Goal: Information Seeking & Learning: Understand process/instructions

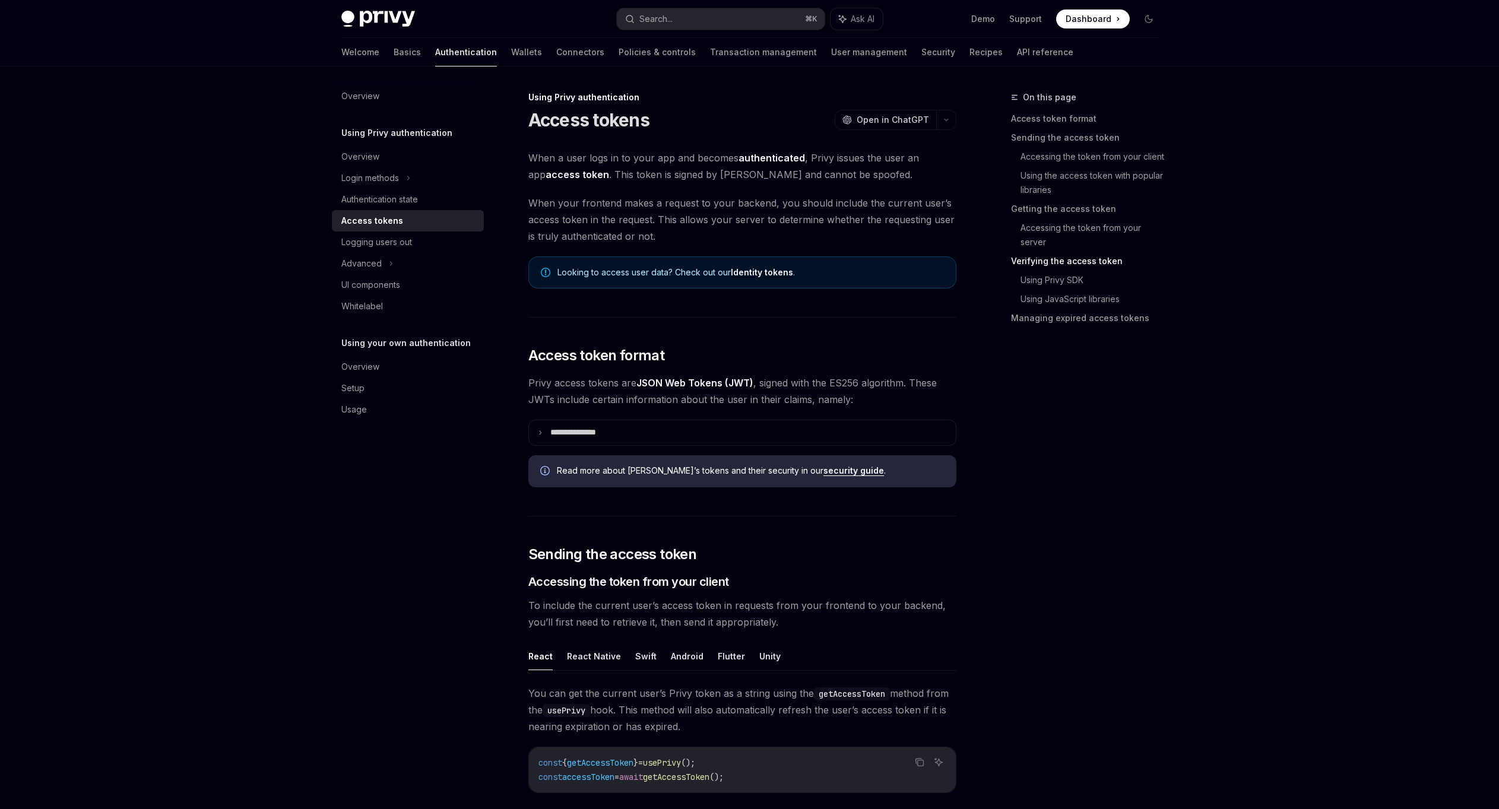
scroll to position [1713, 0]
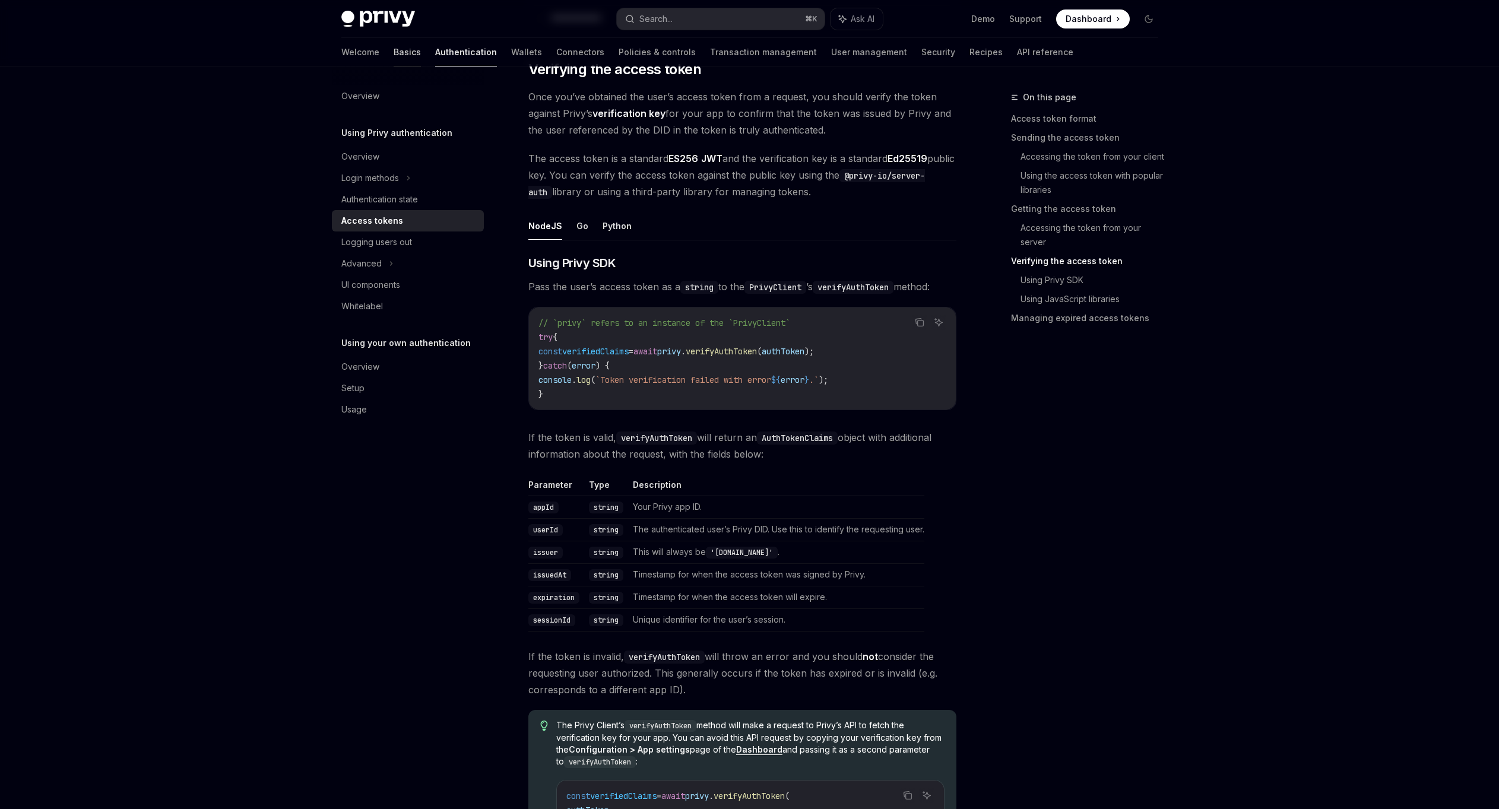
click at [394, 47] on link "Basics" at bounding box center [407, 52] width 27 height 28
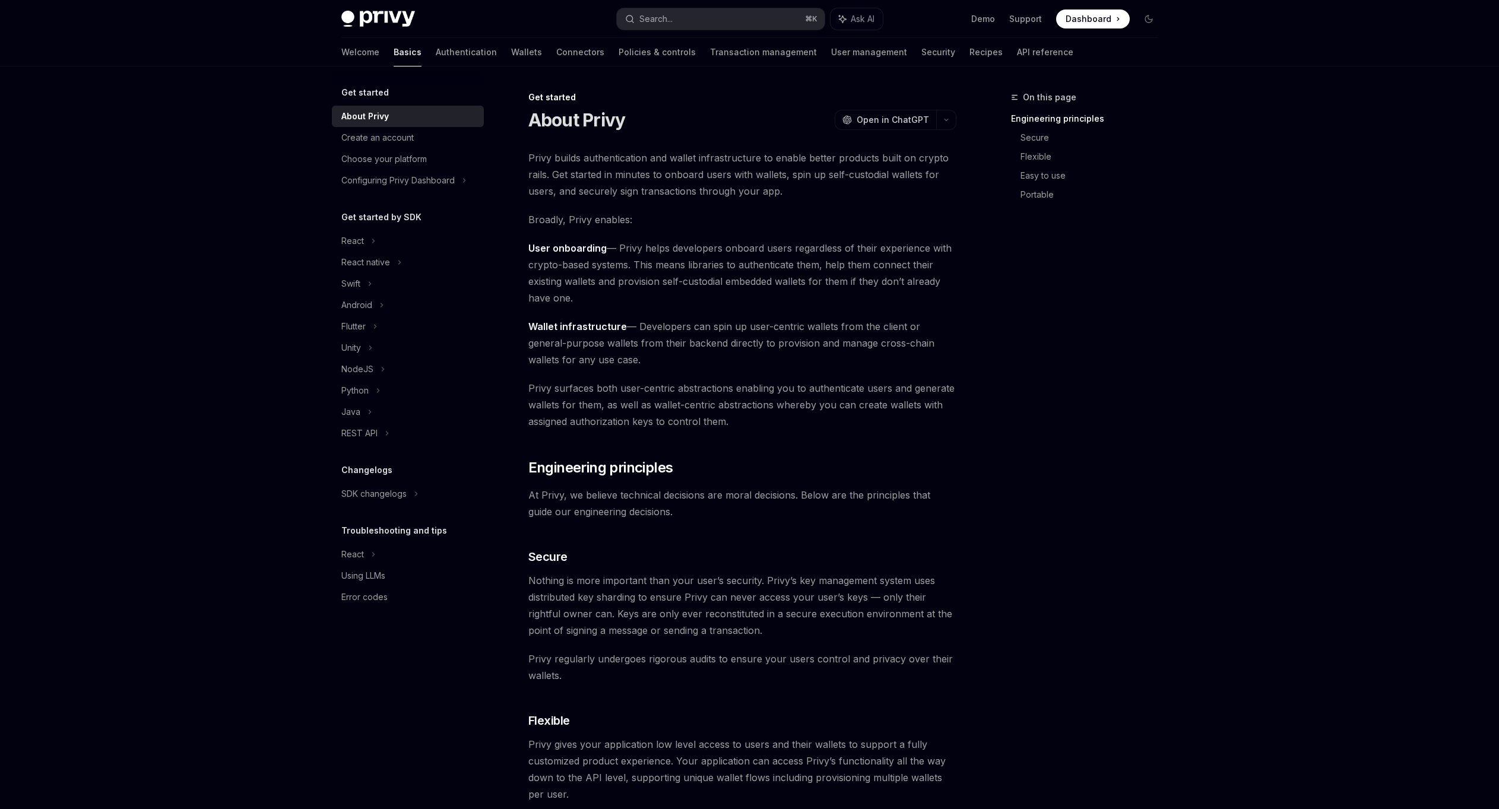
click at [484, 48] on div "Welcome Basics Authentication Wallets Connectors Policies & controls Transactio…" at bounding box center [707, 52] width 732 height 28
click at [511, 49] on link "Wallets" at bounding box center [526, 52] width 31 height 28
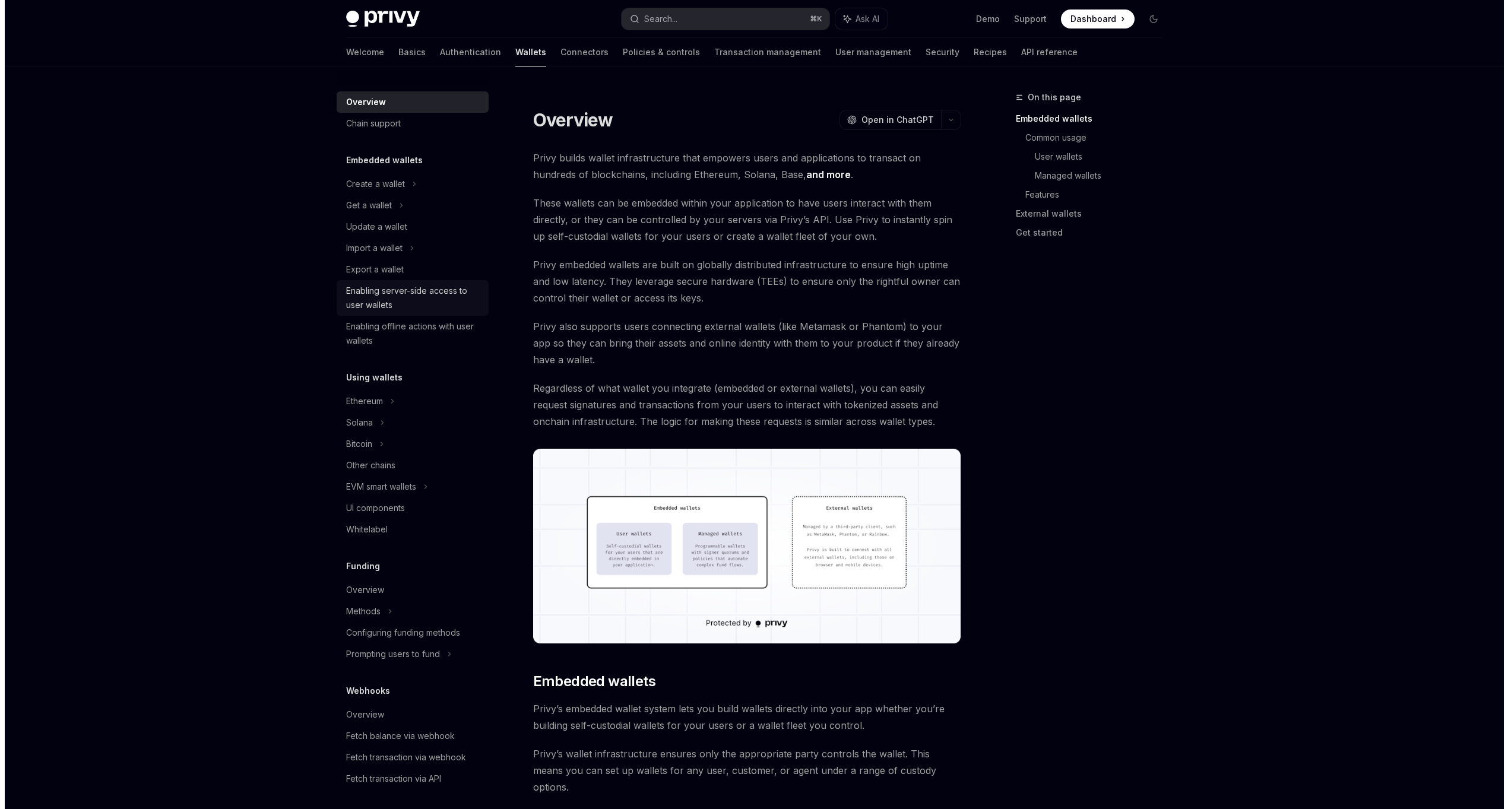
scroll to position [15, 0]
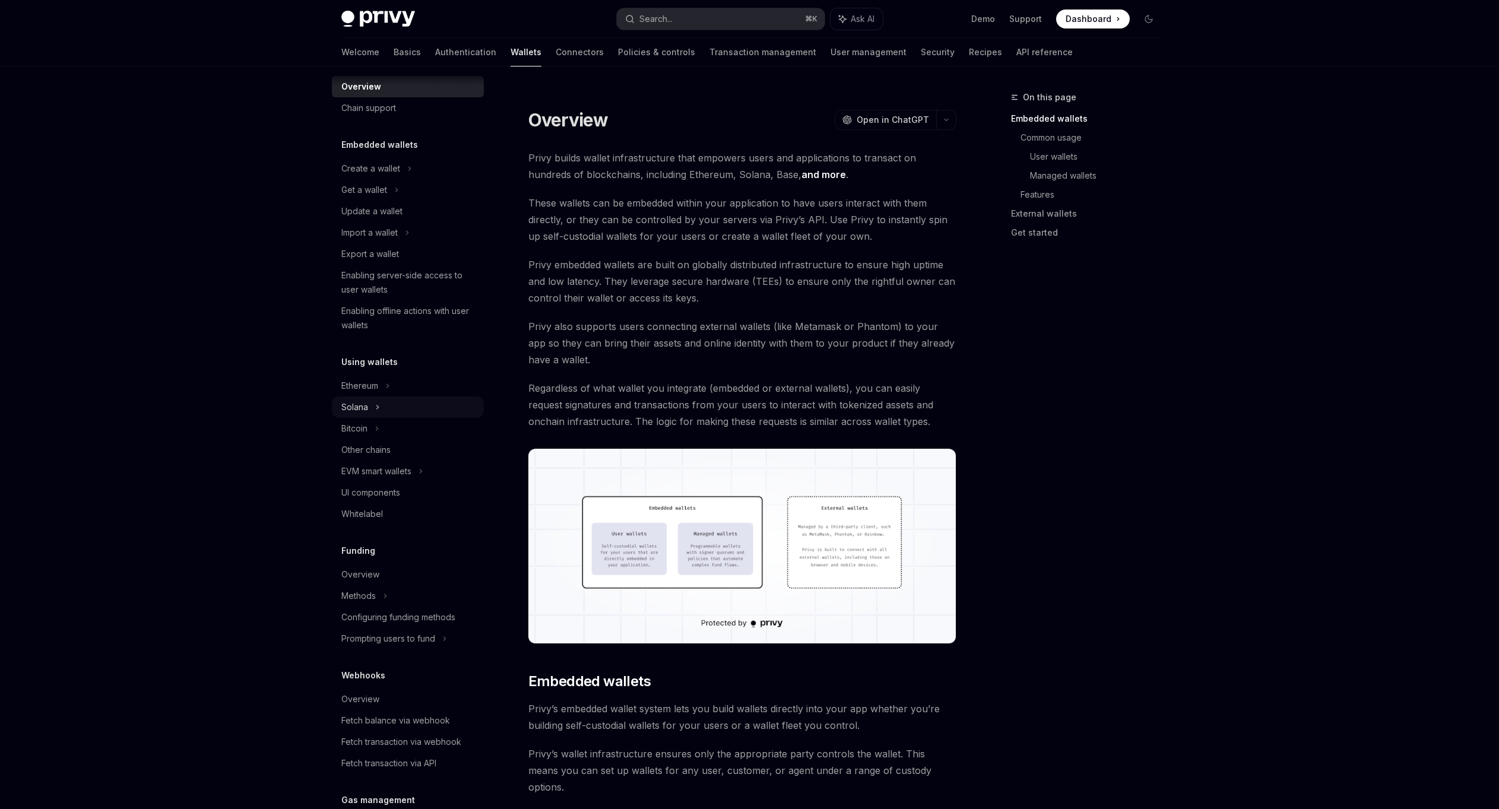
click at [379, 405] on div "Solana" at bounding box center [408, 407] width 152 height 21
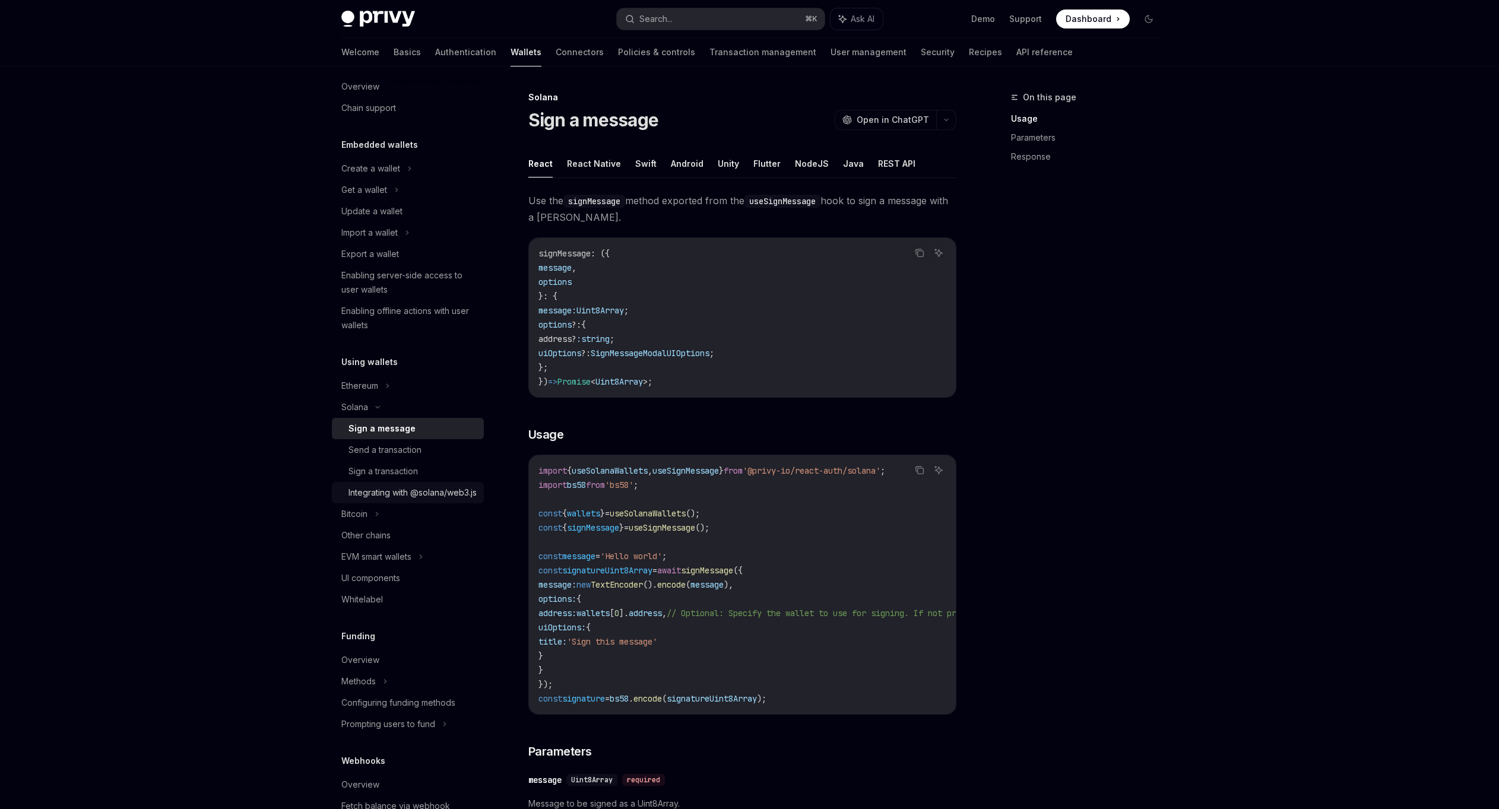
click at [405, 500] on div "Integrating with @solana/web3.js" at bounding box center [412, 493] width 128 height 14
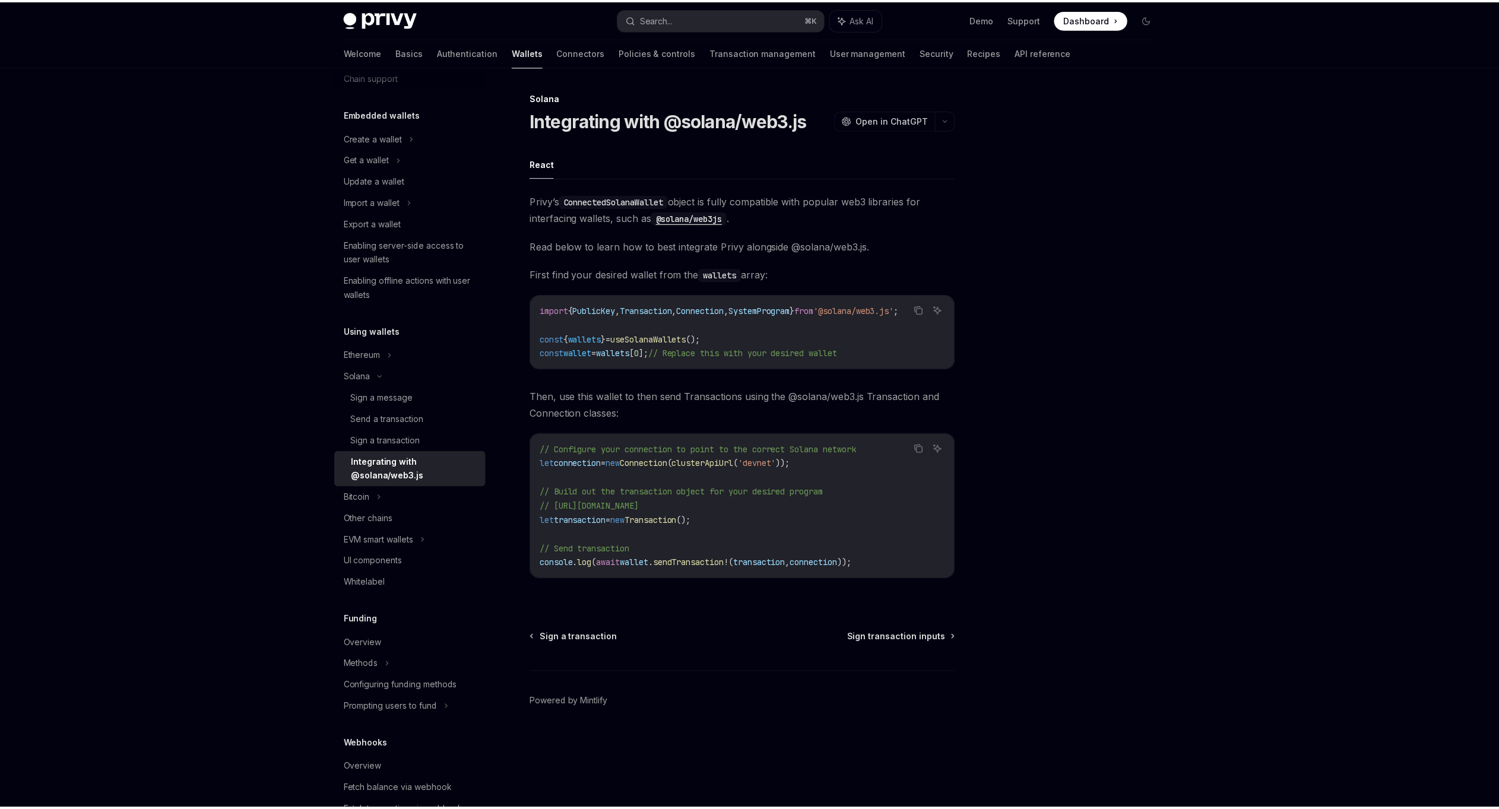
scroll to position [54, 0]
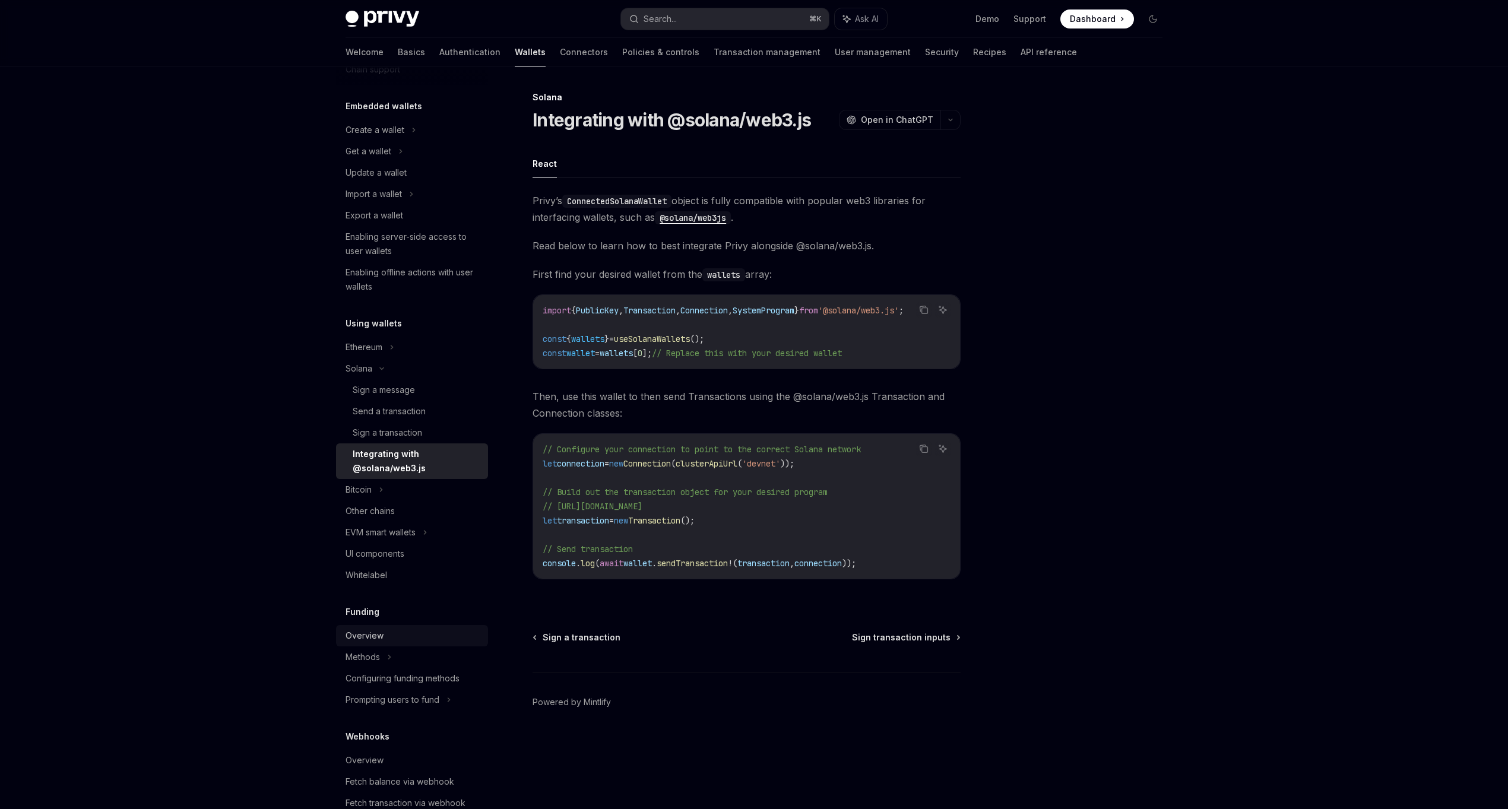
click at [364, 637] on div "Overview" at bounding box center [364, 636] width 38 height 14
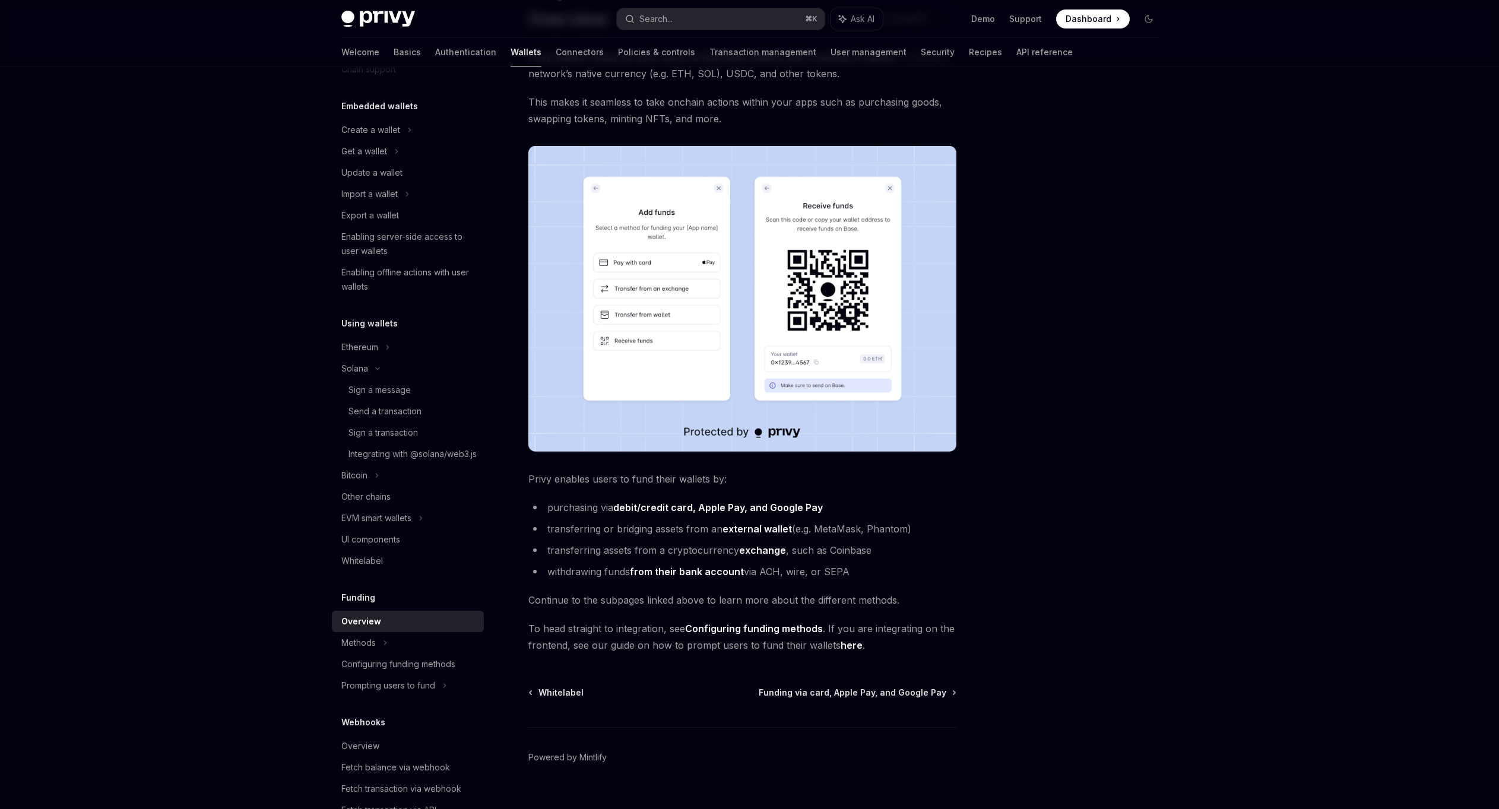
scroll to position [108, 0]
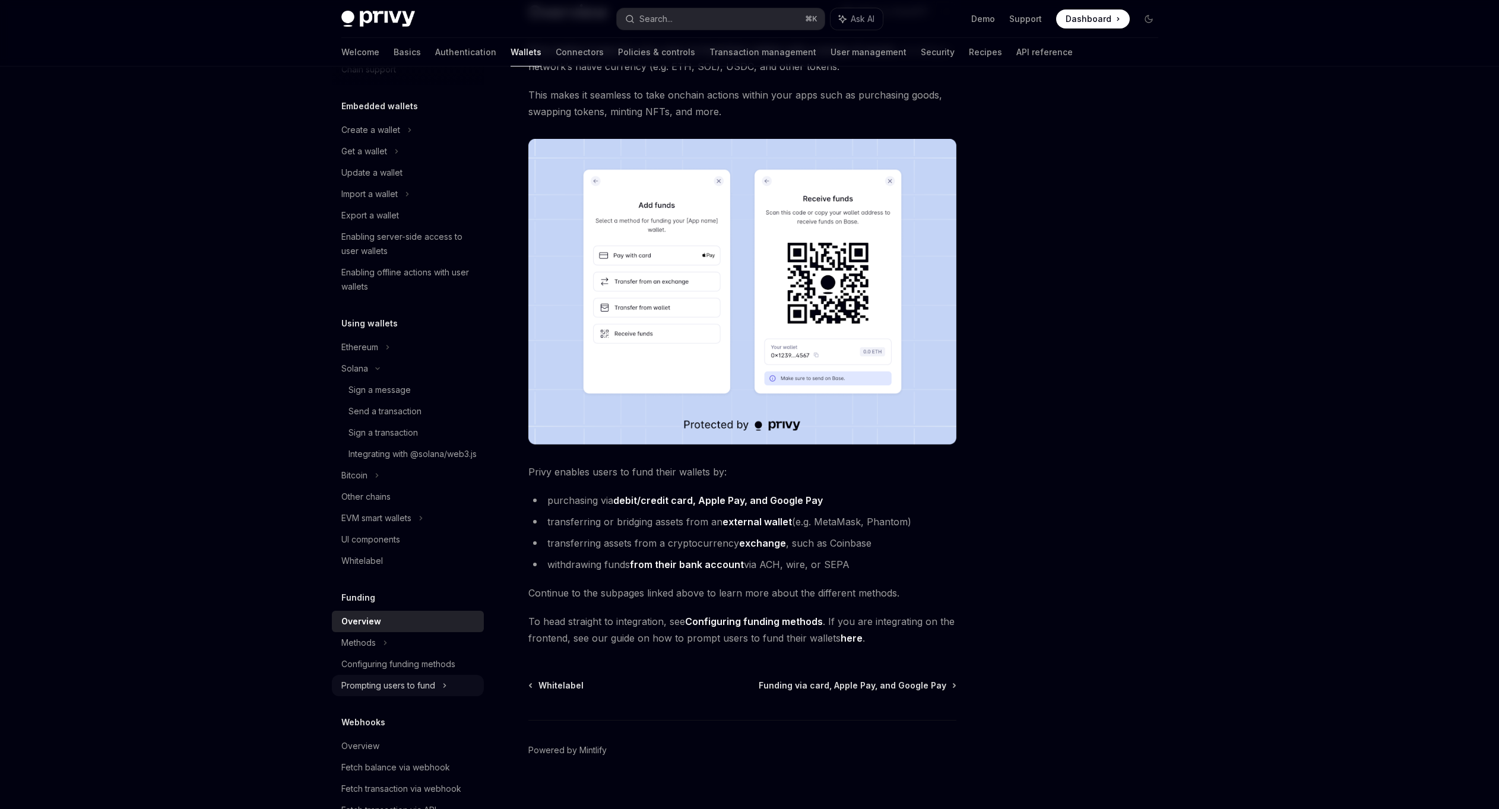
click at [433, 693] on div "Prompting users to fund" at bounding box center [388, 686] width 94 height 14
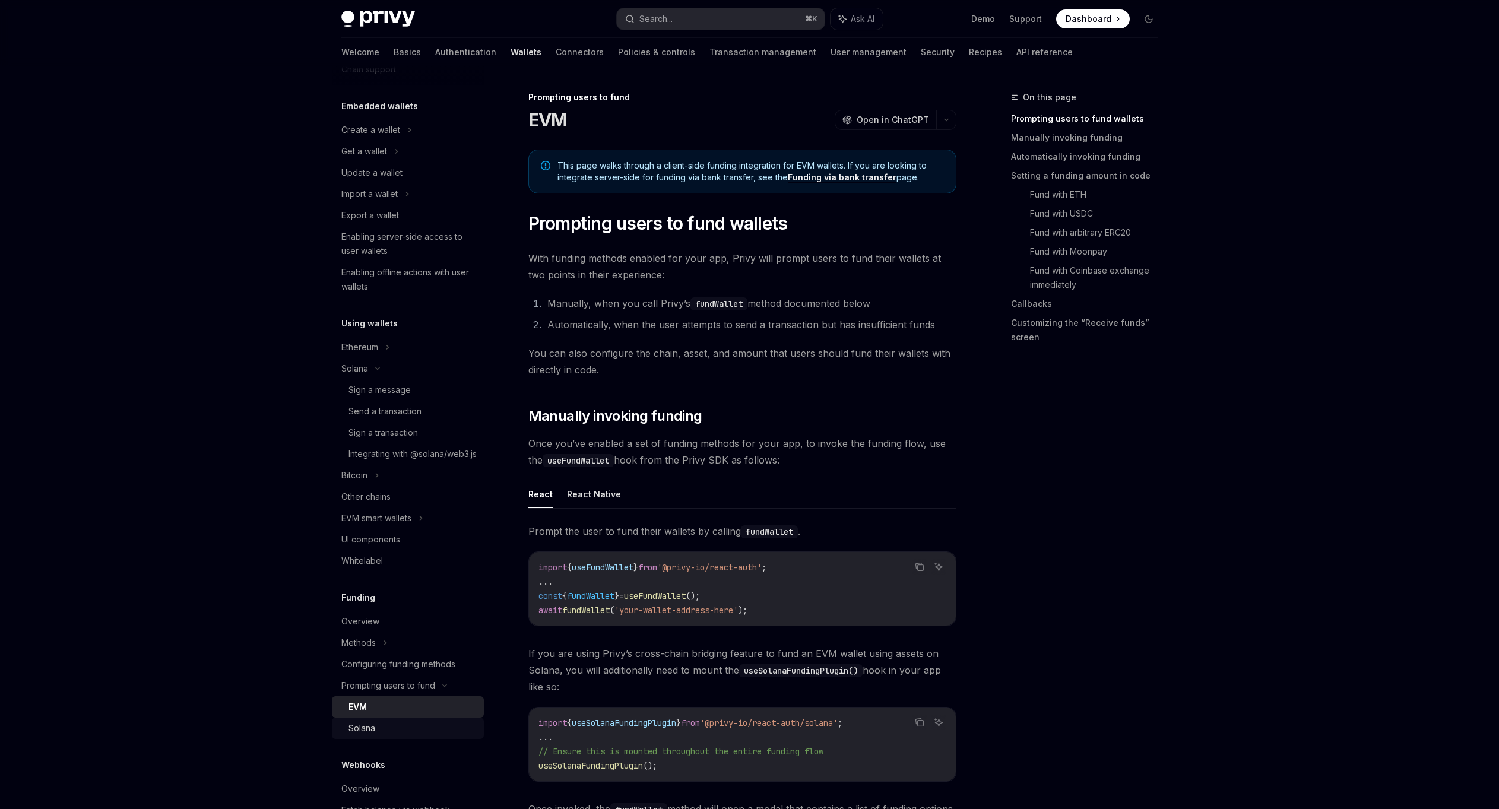
click at [414, 734] on link "Solana" at bounding box center [408, 728] width 152 height 21
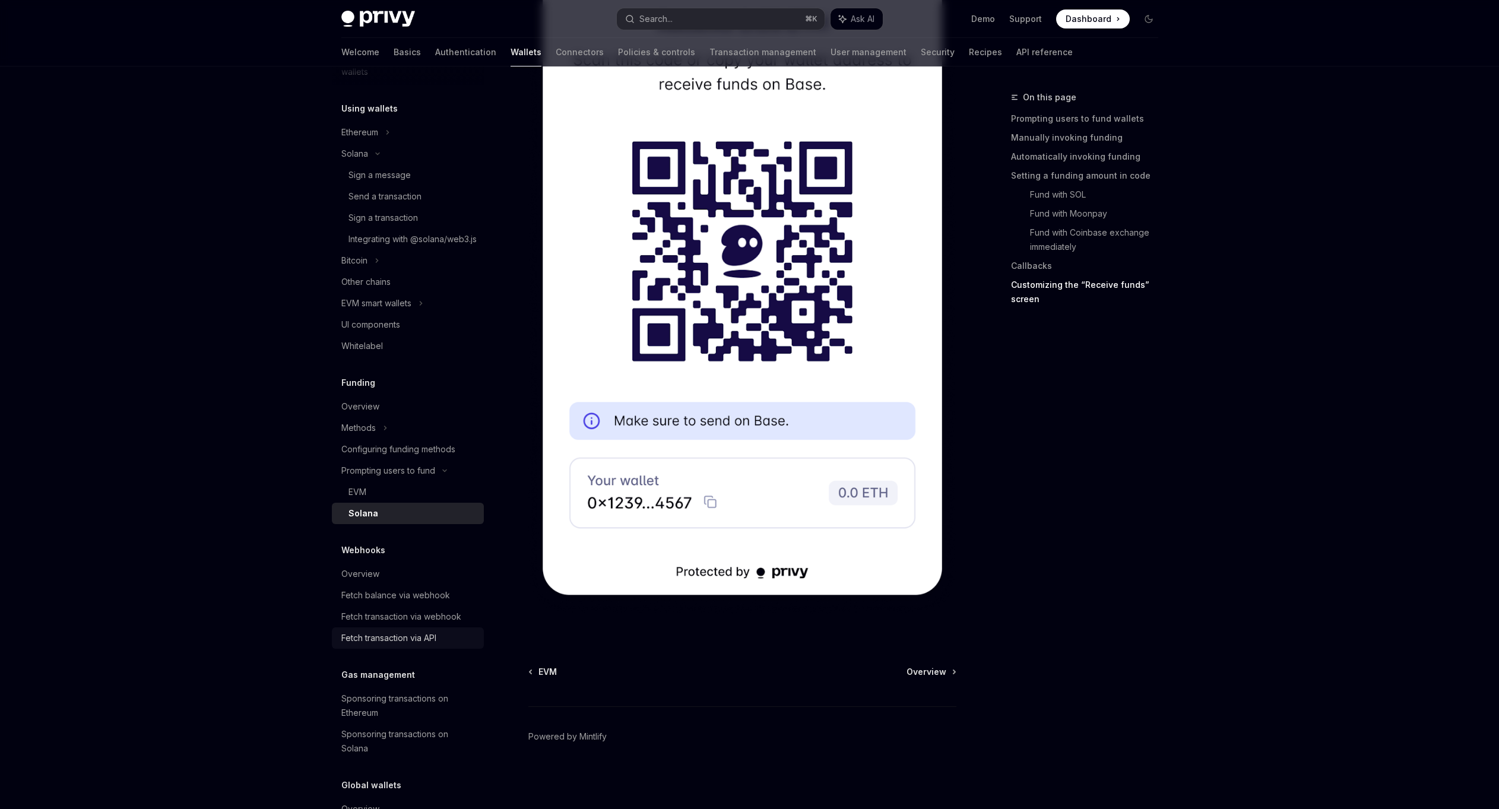
scroll to position [292, 0]
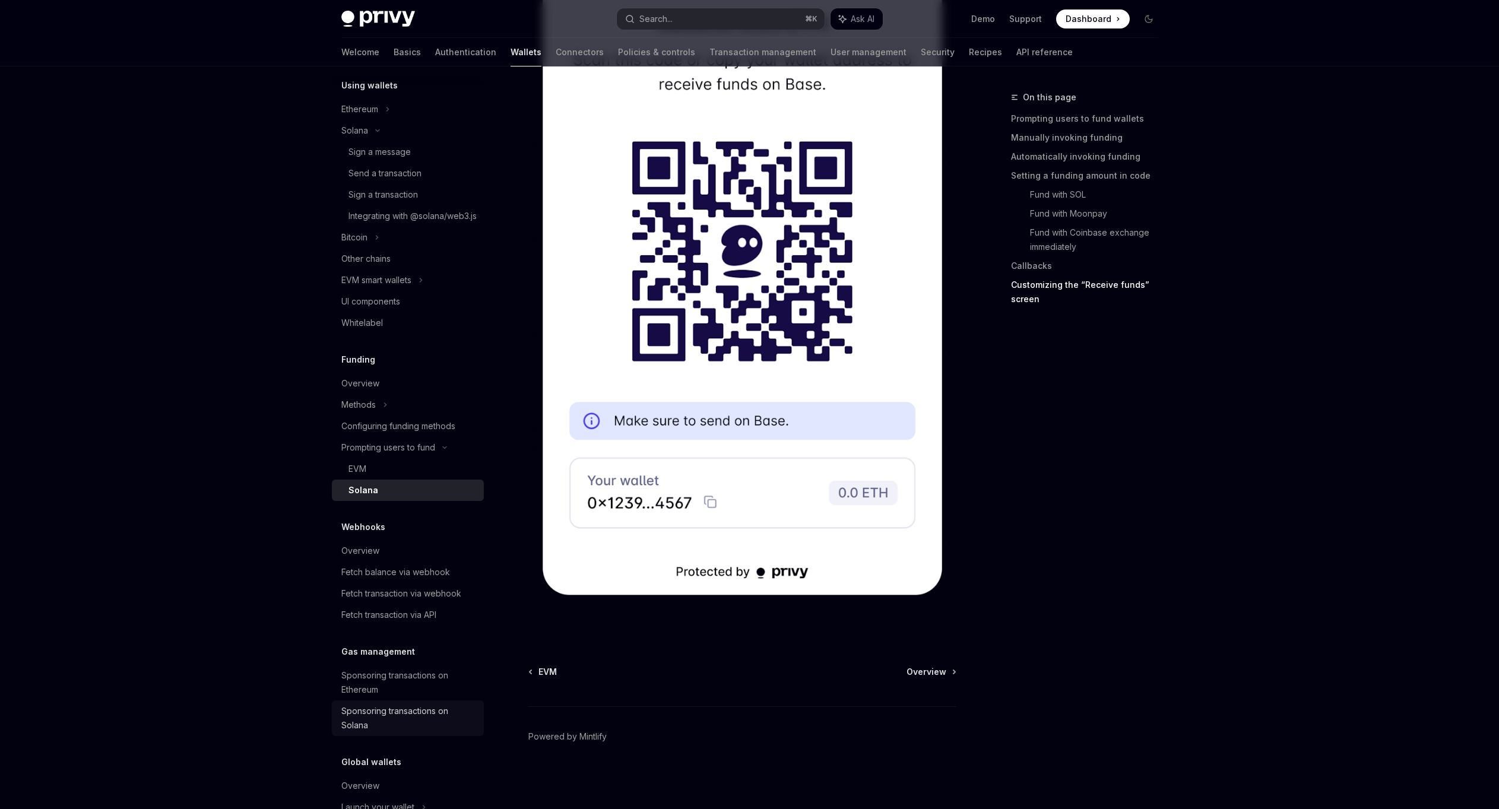
click at [378, 733] on div "Sponsoring transactions on Solana" at bounding box center [408, 718] width 135 height 28
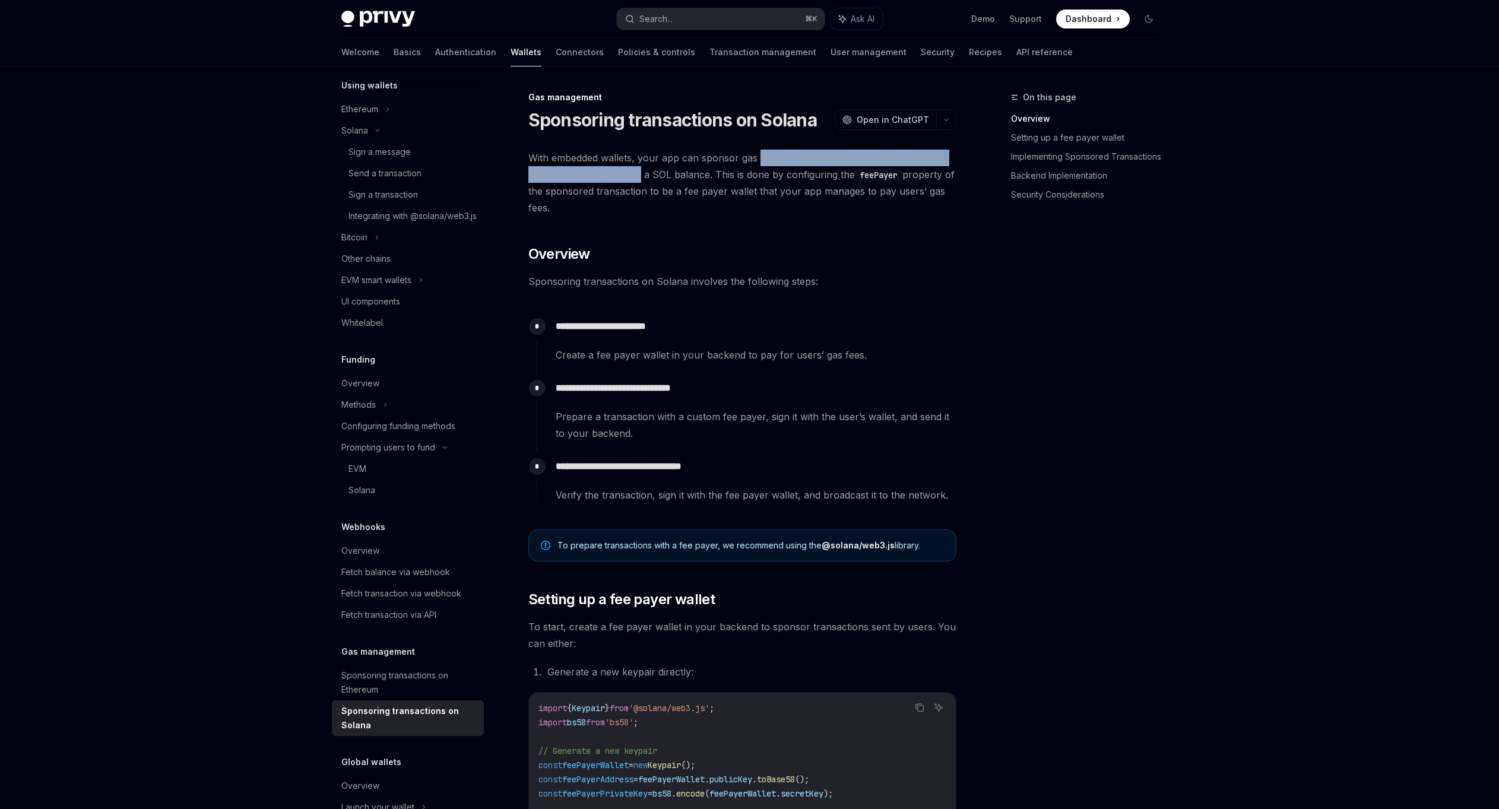
drag, startPoint x: 639, startPoint y: 169, endPoint x: 758, endPoint y: 154, distance: 119.6
click at [758, 154] on span "With embedded wallets, your app can sponsor gas fees for transactions on Solana…" at bounding box center [742, 183] width 428 height 66
click at [743, 158] on span "With embedded wallets, your app can sponsor gas fees for transactions on Solana…" at bounding box center [742, 183] width 428 height 66
drag, startPoint x: 744, startPoint y: 158, endPoint x: 762, endPoint y: 208, distance: 53.5
click at [762, 208] on span "With embedded wallets, your app can sponsor gas fees for transactions on Solana…" at bounding box center [742, 183] width 428 height 66
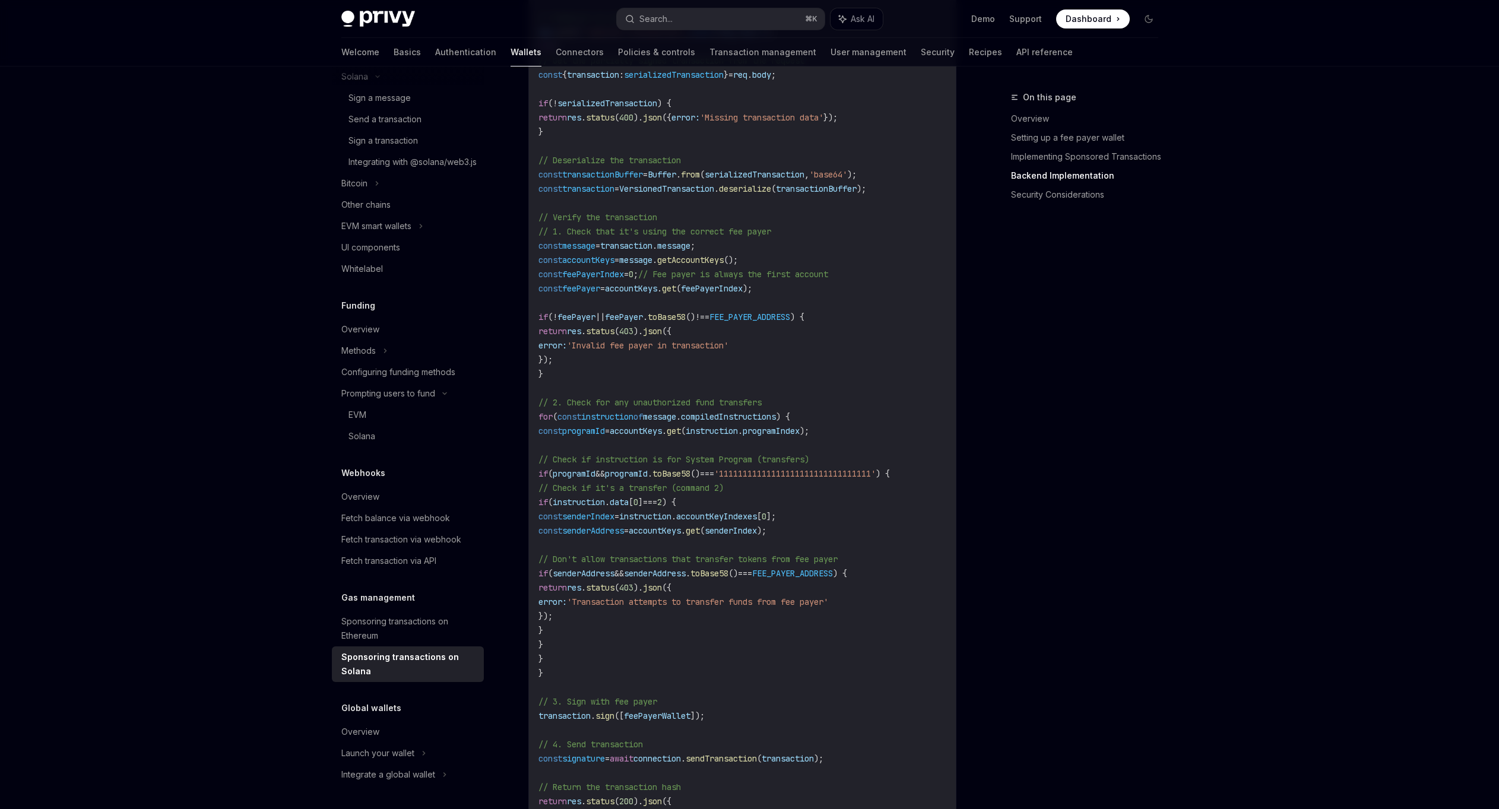
scroll to position [2359, 0]
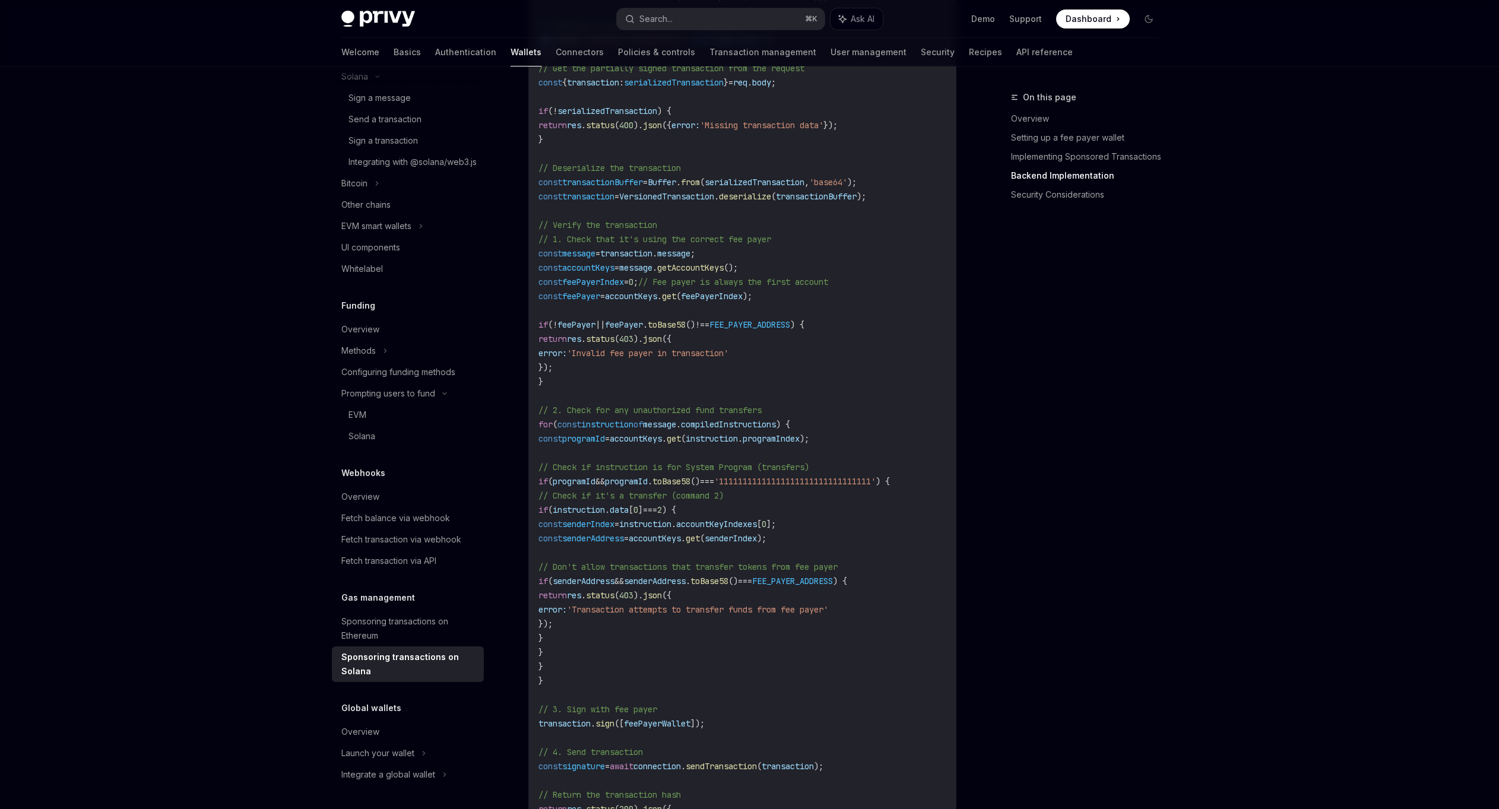
drag, startPoint x: 173, startPoint y: 321, endPoint x: 115, endPoint y: 368, distance: 74.6
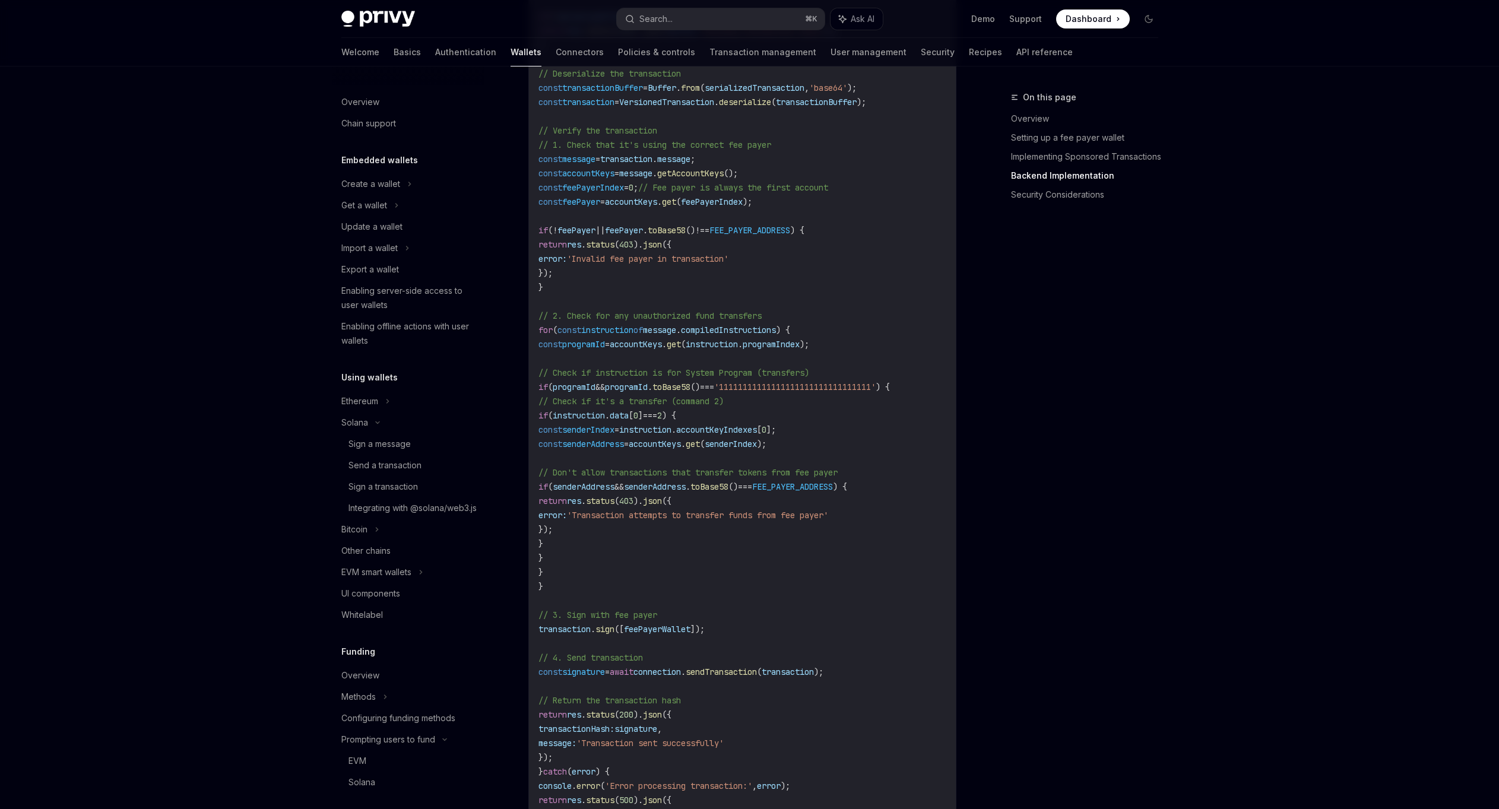
scroll to position [2365, 0]
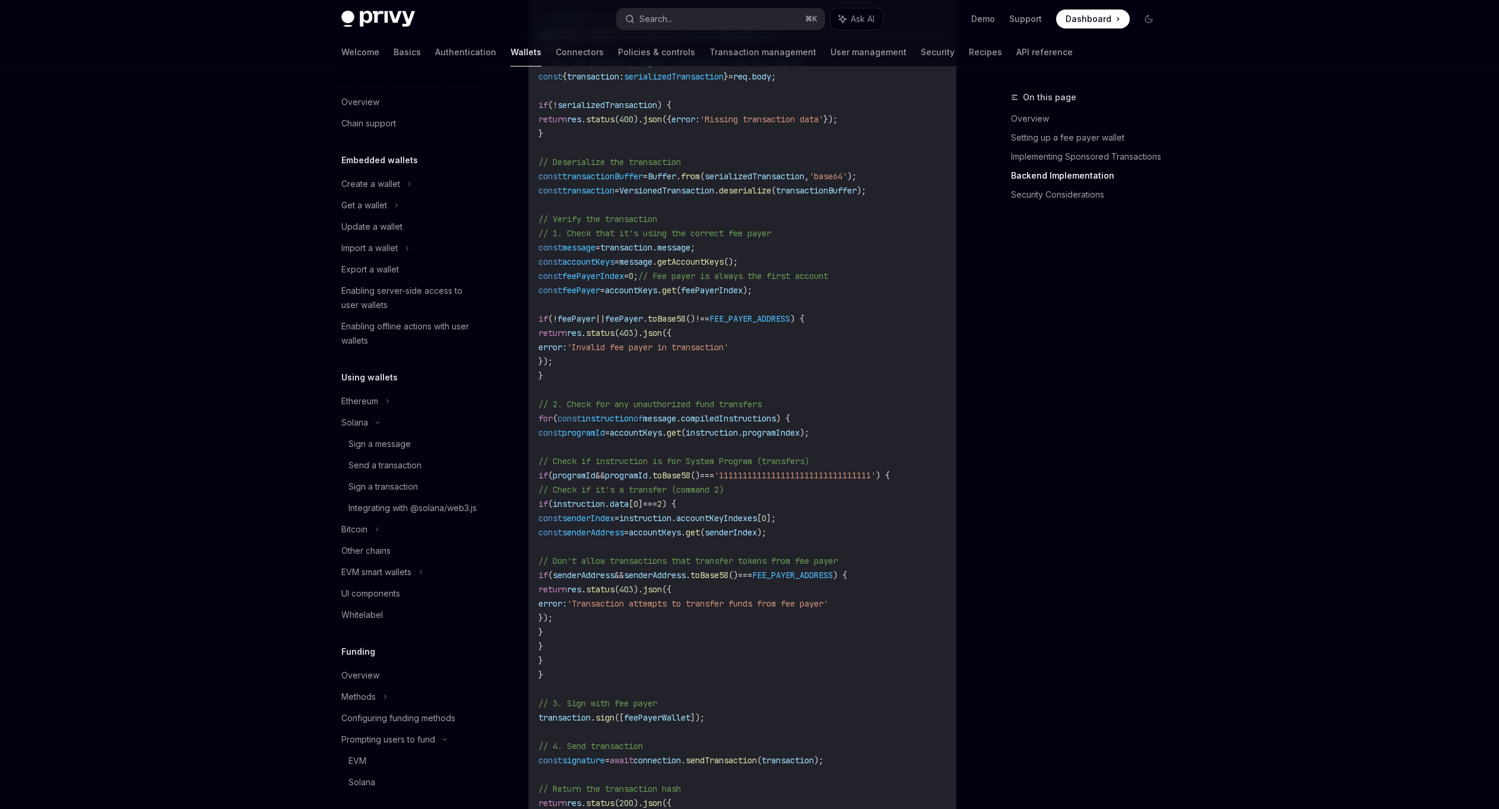
click at [657, 296] on span "accountKeys" at bounding box center [631, 290] width 52 height 11
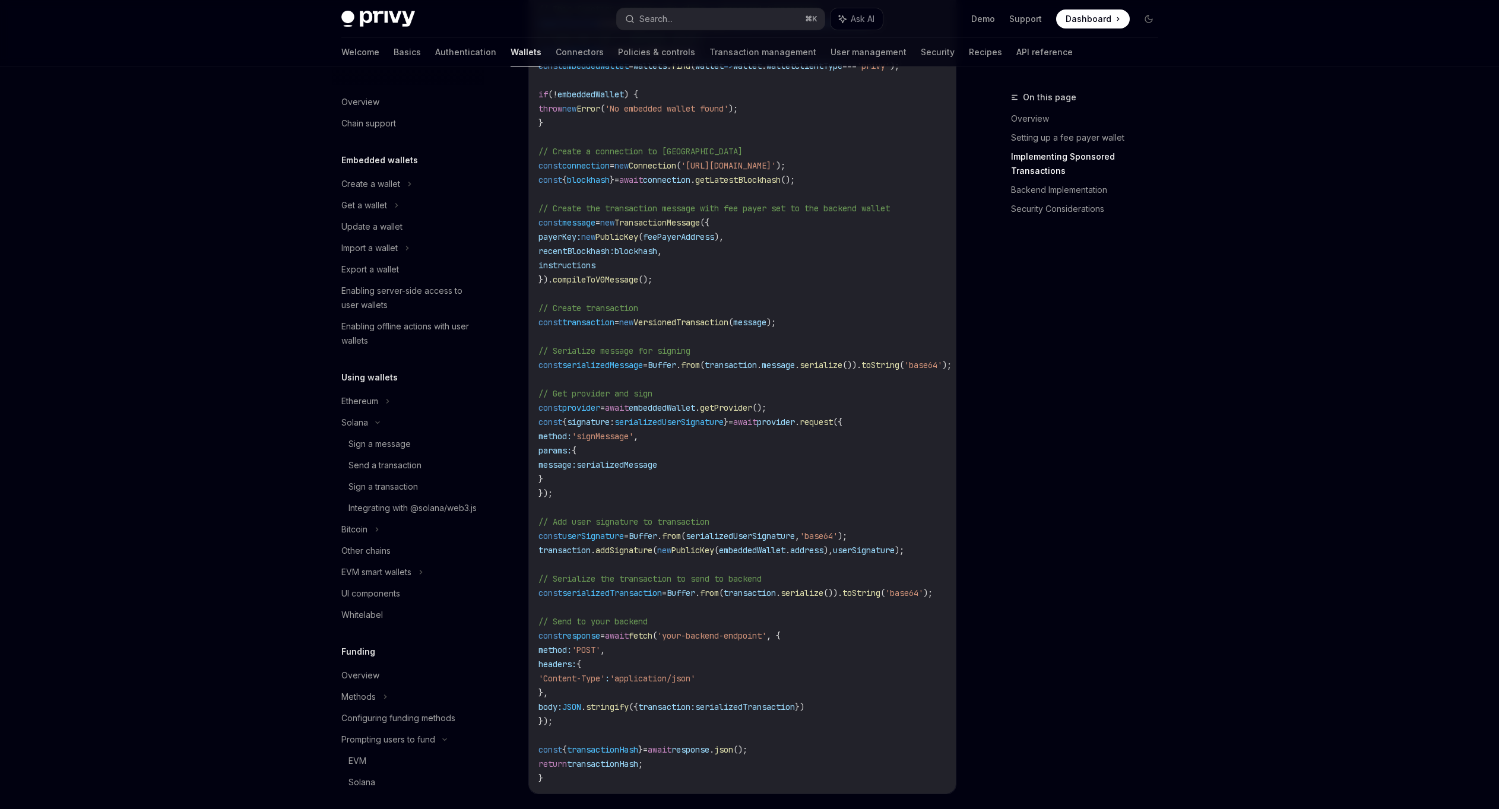
scroll to position [1181, 0]
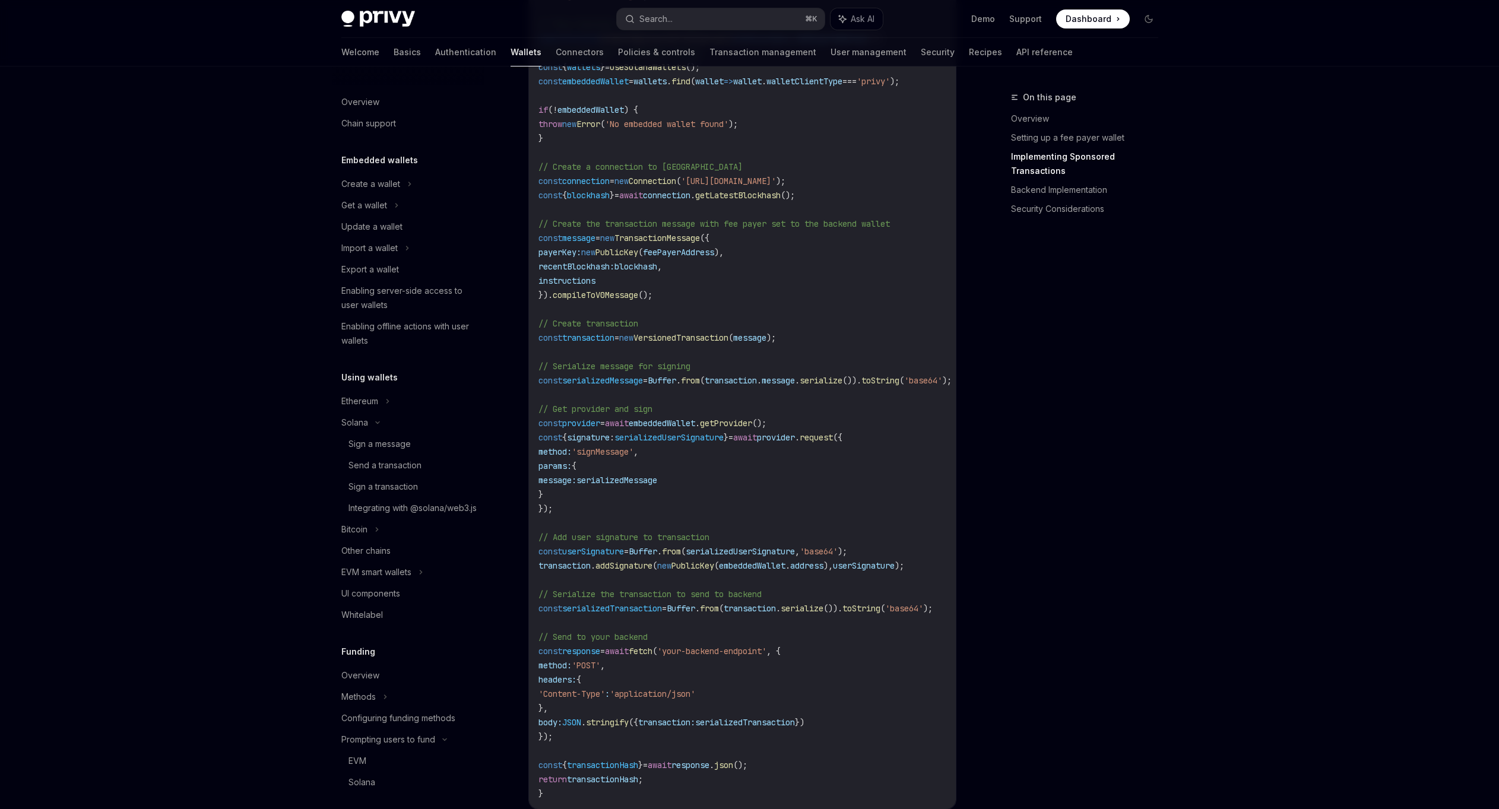
click at [714, 258] on span "feePayerAddress" at bounding box center [678, 252] width 71 height 11
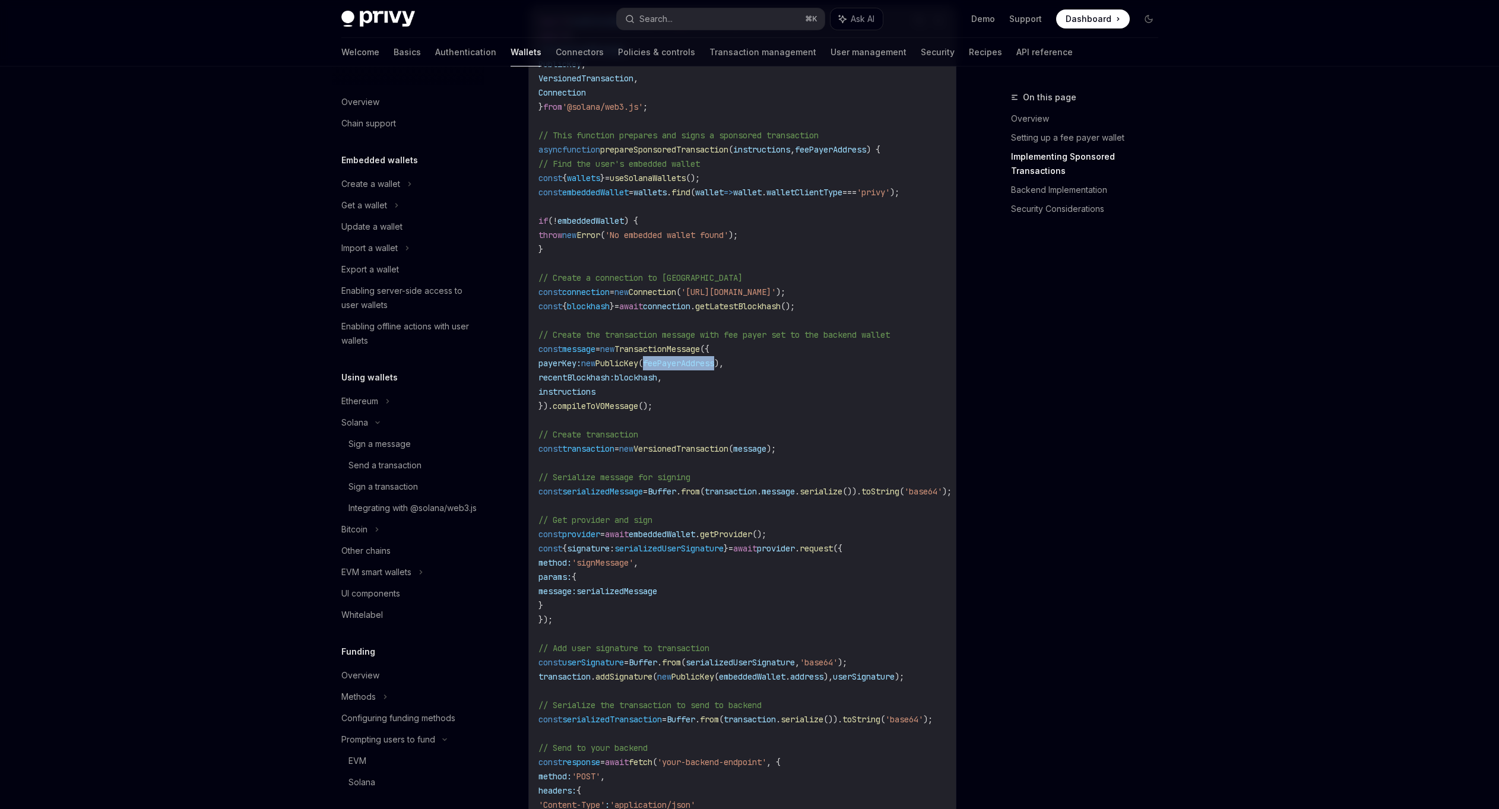
scroll to position [1063, 0]
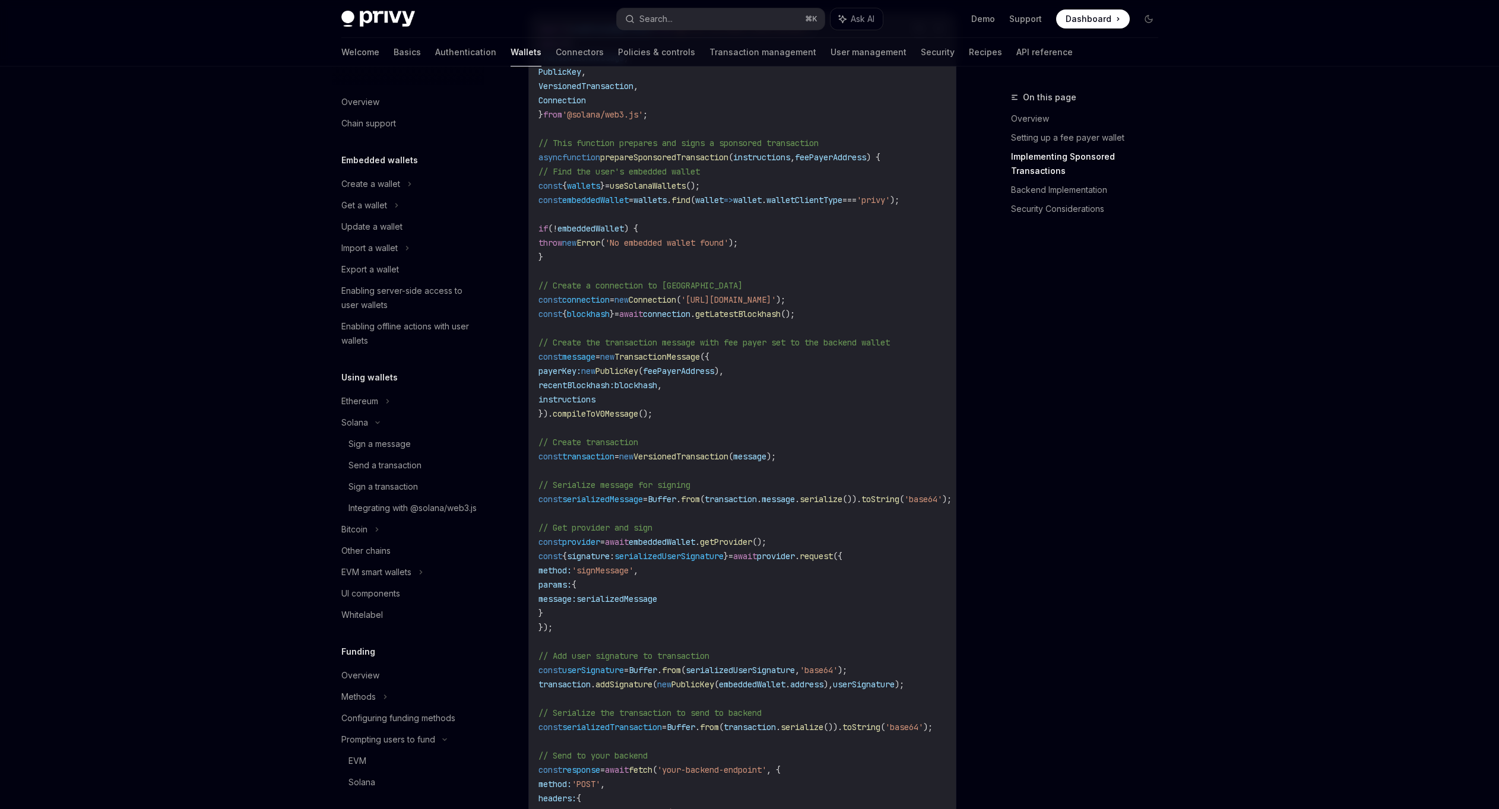
click at [600, 191] on span "wallets" at bounding box center [583, 185] width 33 height 11
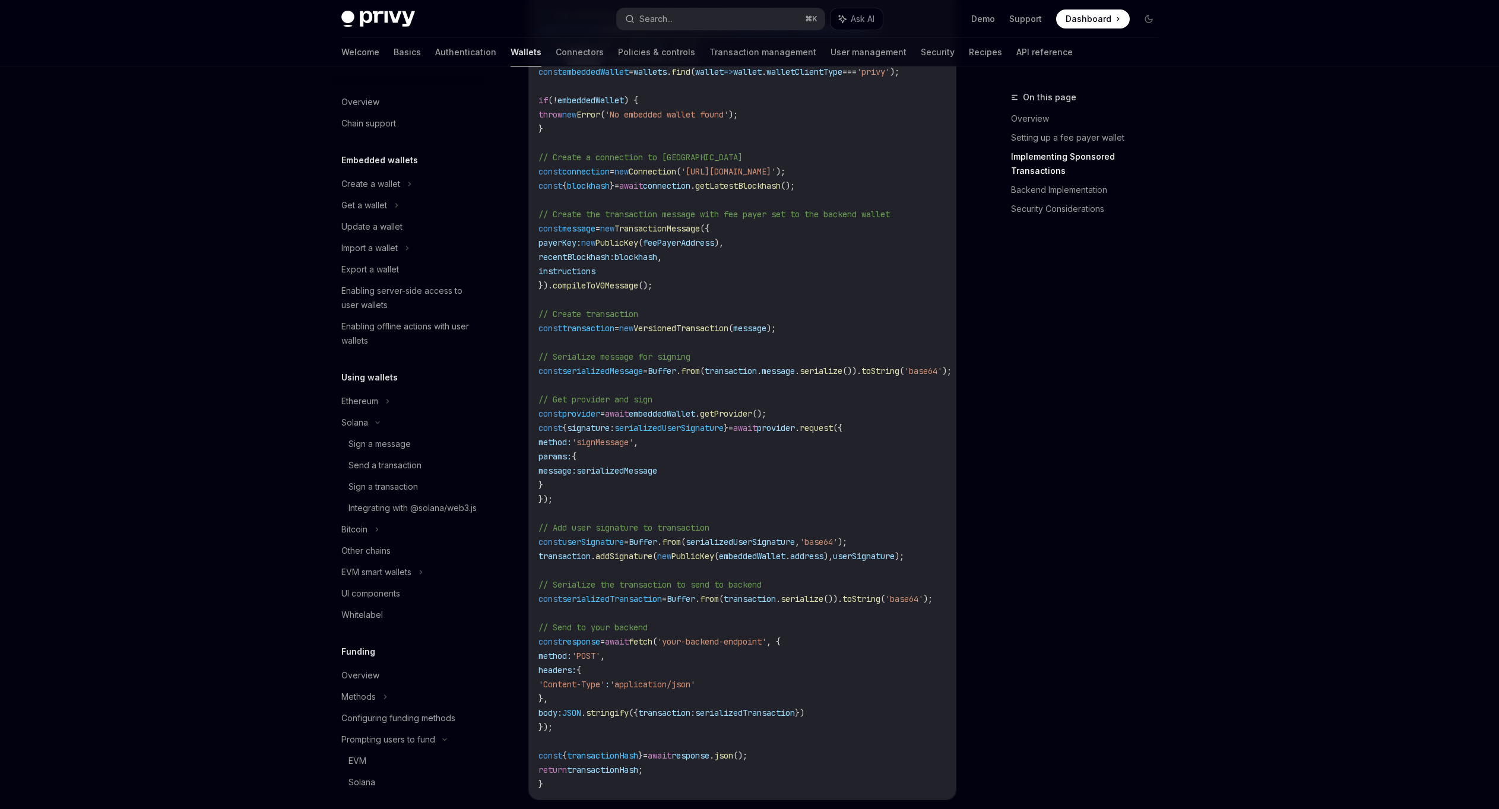
scroll to position [1183, 0]
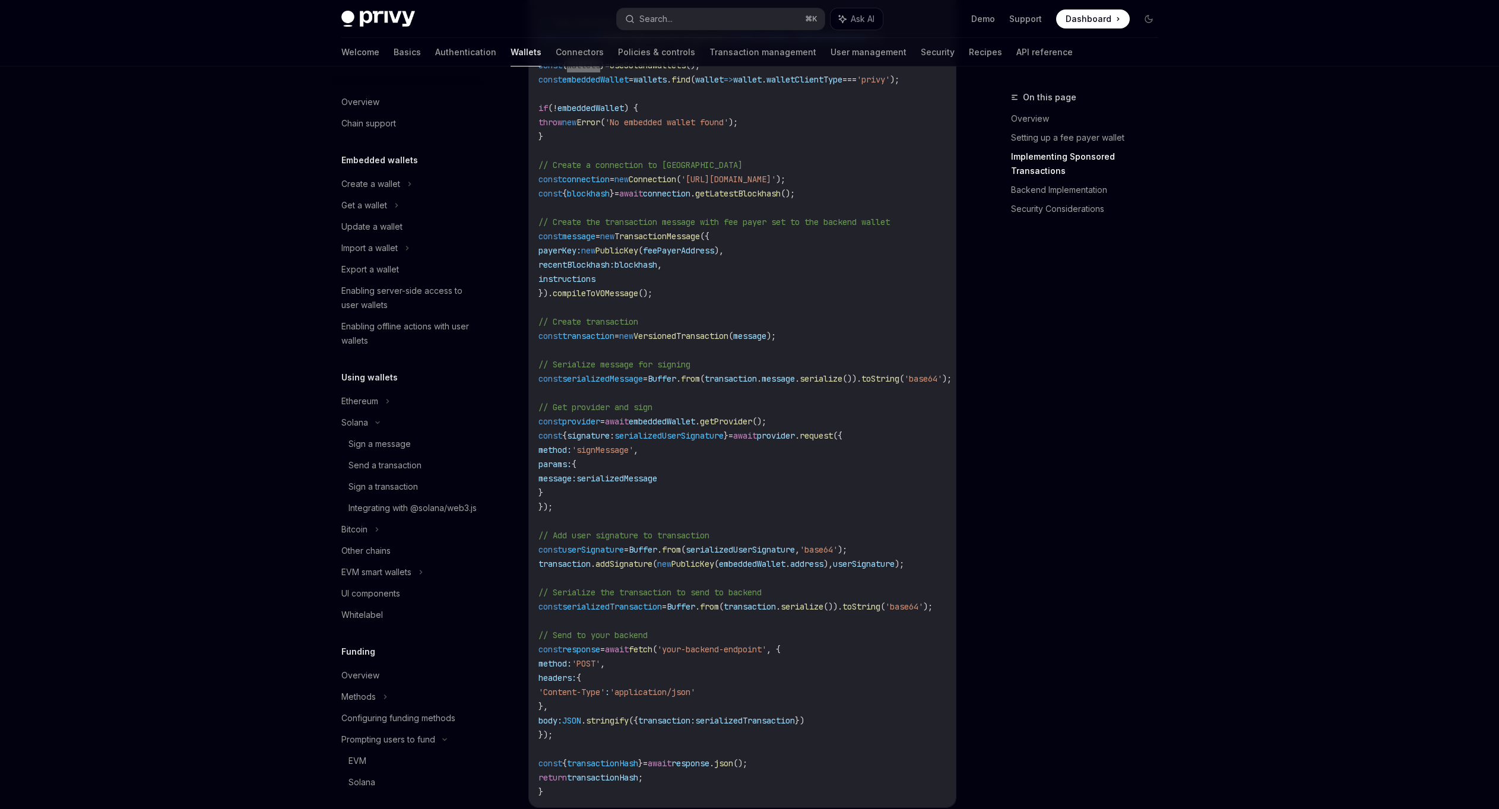
type textarea "*"
